Goal: Task Accomplishment & Management: Manage account settings

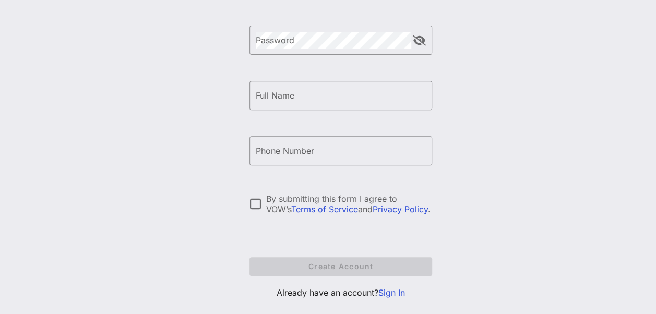
scroll to position [172, 0]
click at [387, 294] on link "Sign In" at bounding box center [391, 292] width 27 height 10
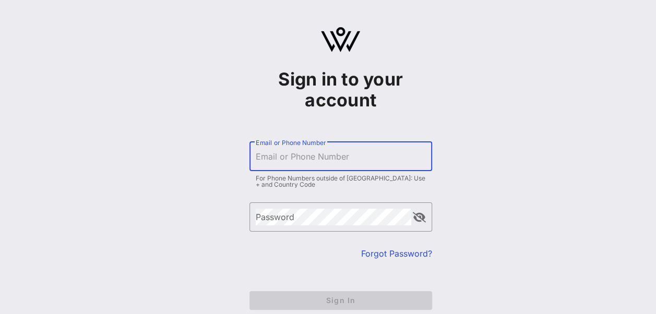
click at [293, 159] on input "Email or Phone Number" at bounding box center [341, 156] width 170 height 17
type input "[EMAIL_ADDRESS][PERSON_NAME][DOMAIN_NAME]"
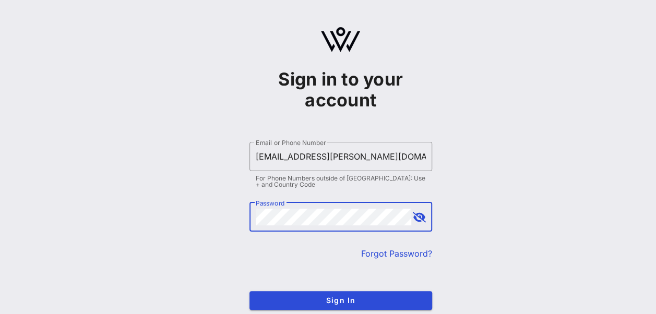
click at [249, 291] on button "Sign In" at bounding box center [340, 300] width 183 height 19
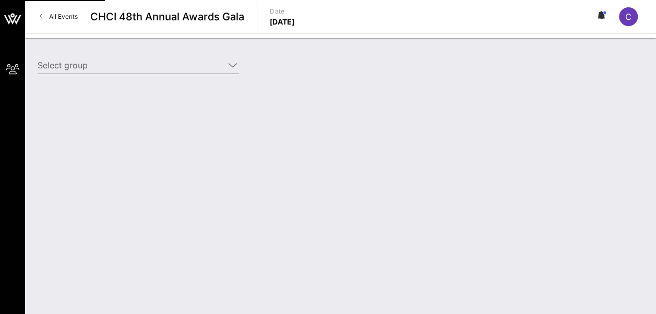
type input "Constellation Brands (Constellation Brands) [[PERSON_NAME], [PERSON_NAME][EMAIL…"
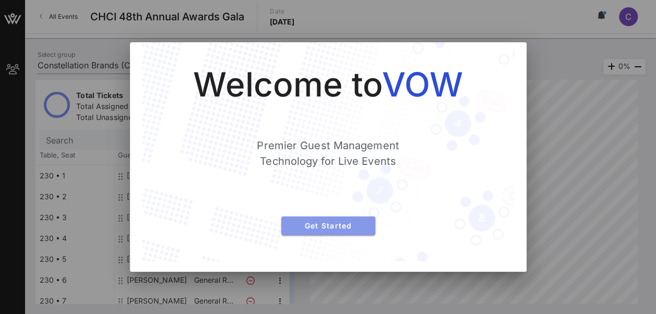
click at [355, 220] on button "Get Started" at bounding box center [328, 225] width 94 height 19
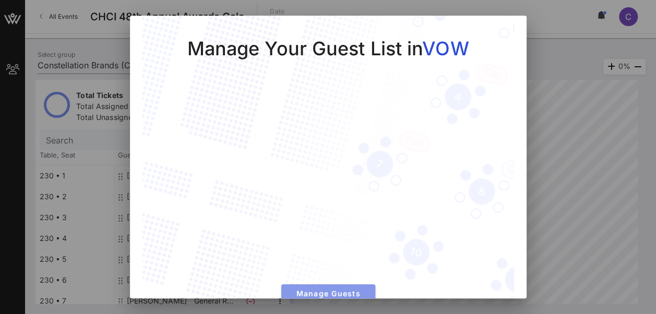
click at [344, 289] on span "Manage Guests" at bounding box center [327, 293] width 77 height 9
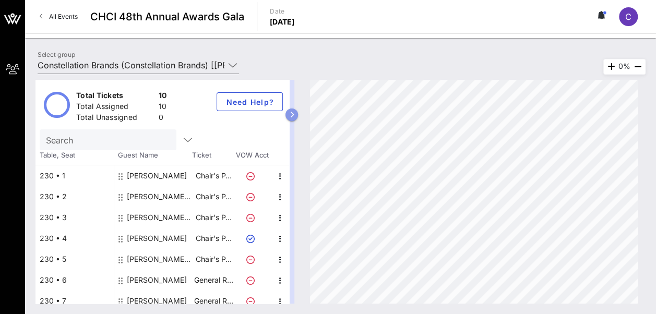
click at [294, 112] on icon "button" at bounding box center [291, 115] width 5 height 6
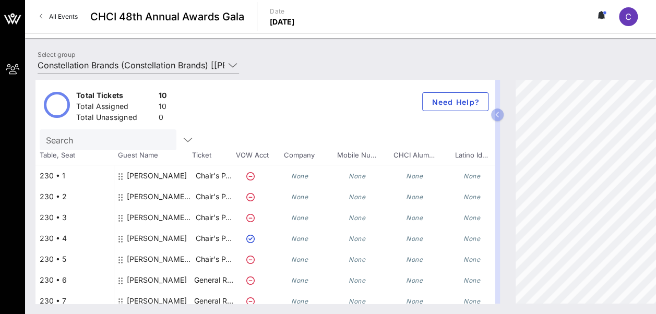
click at [252, 155] on span "VOW Acct" at bounding box center [252, 155] width 37 height 10
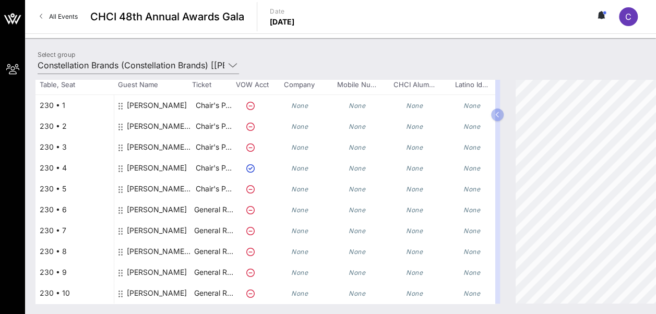
scroll to position [8, 0]
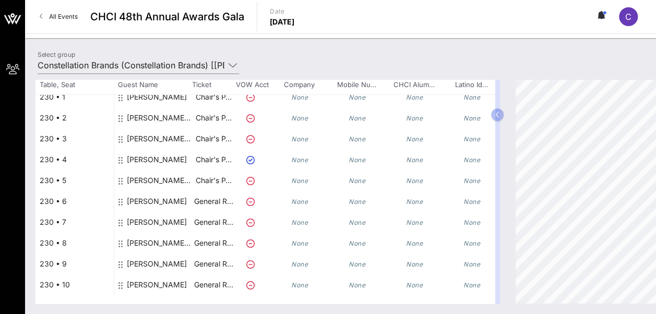
click at [160, 176] on div "[PERSON_NAME] [PERSON_NAME]" at bounding box center [160, 184] width 66 height 29
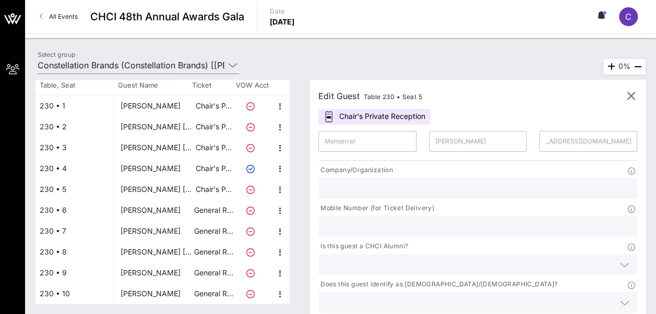
scroll to position [0, 0]
